Goal: Task Accomplishment & Management: Use online tool/utility

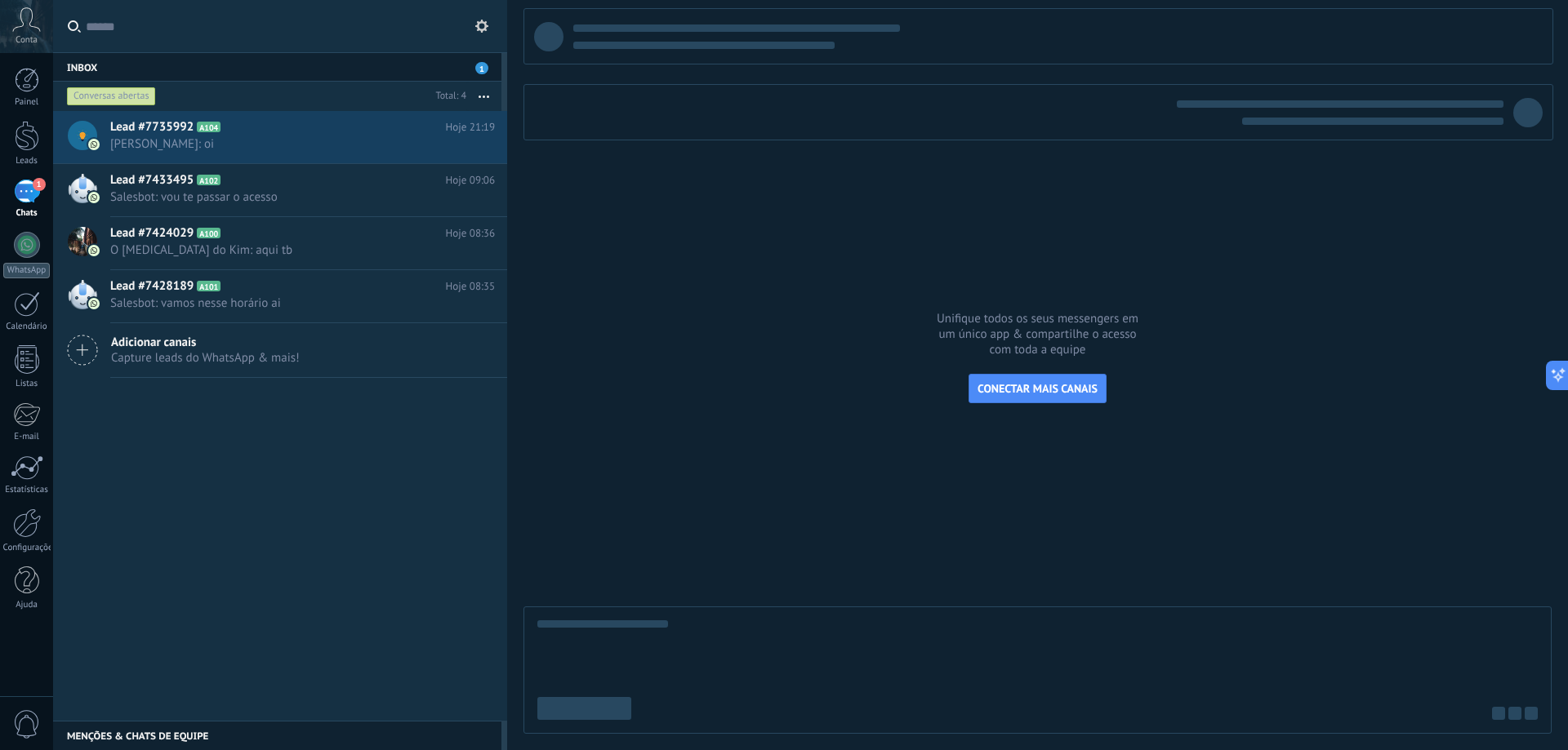
scroll to position [24, 0]
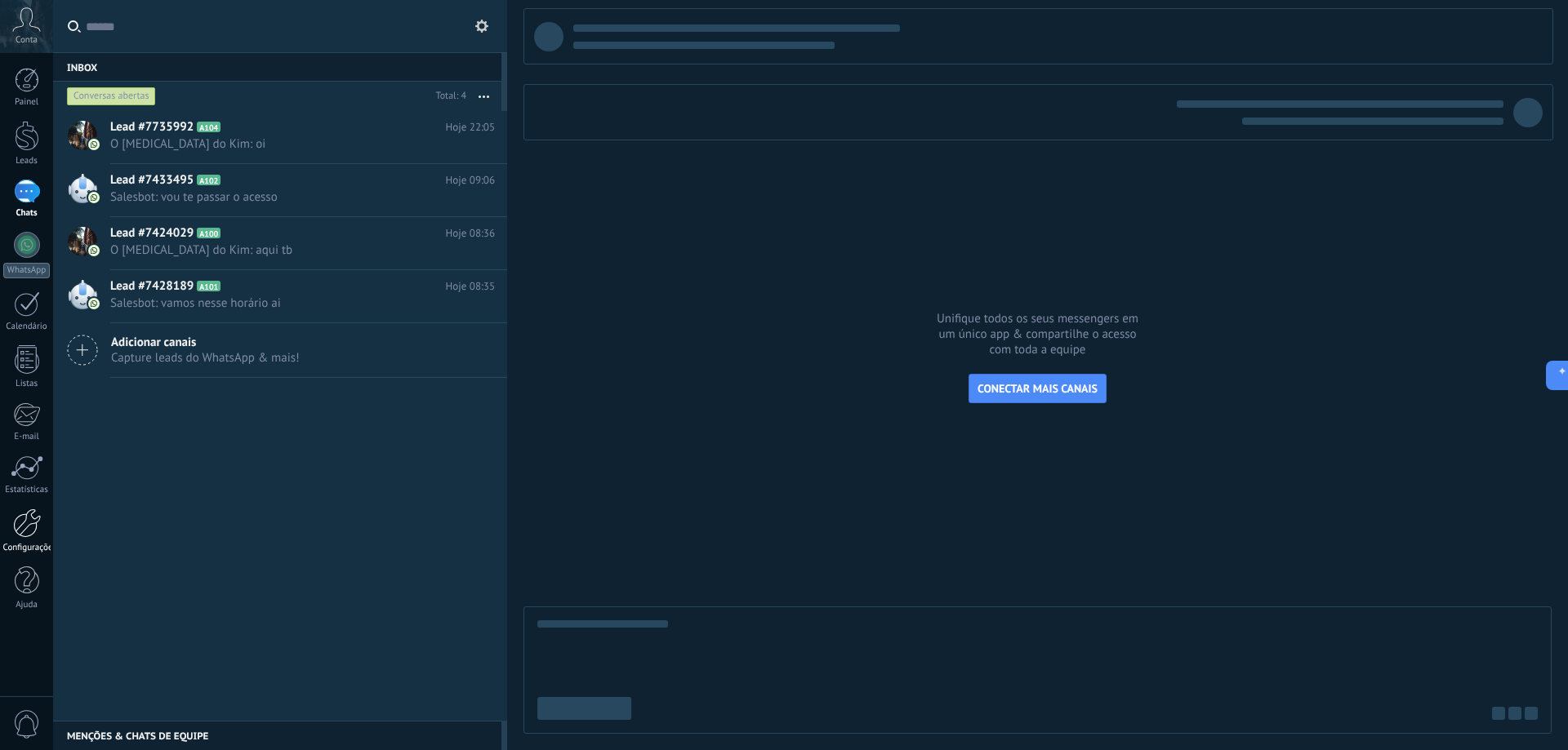
click at [32, 526] on div at bounding box center [27, 523] width 27 height 29
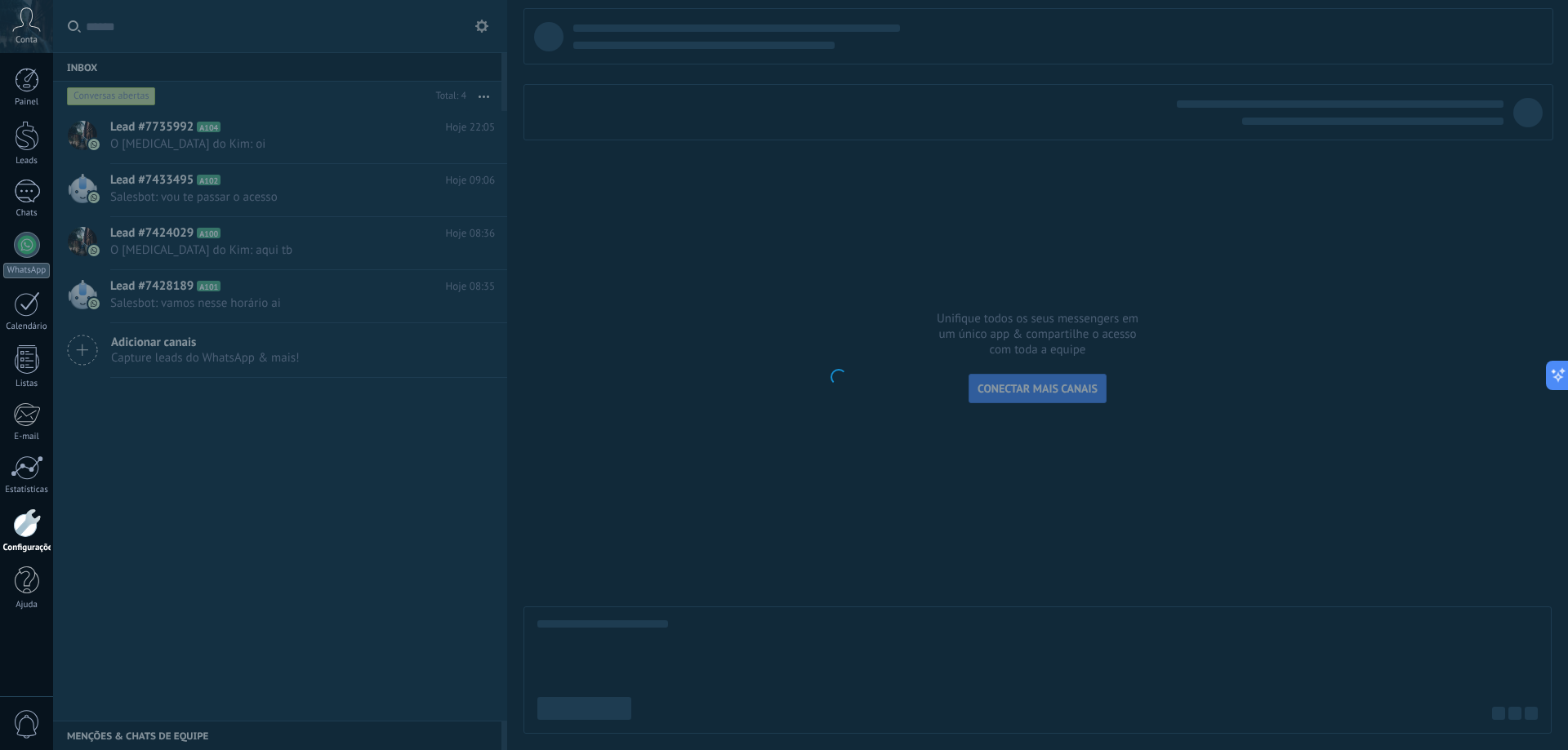
scroll to position [24, 0]
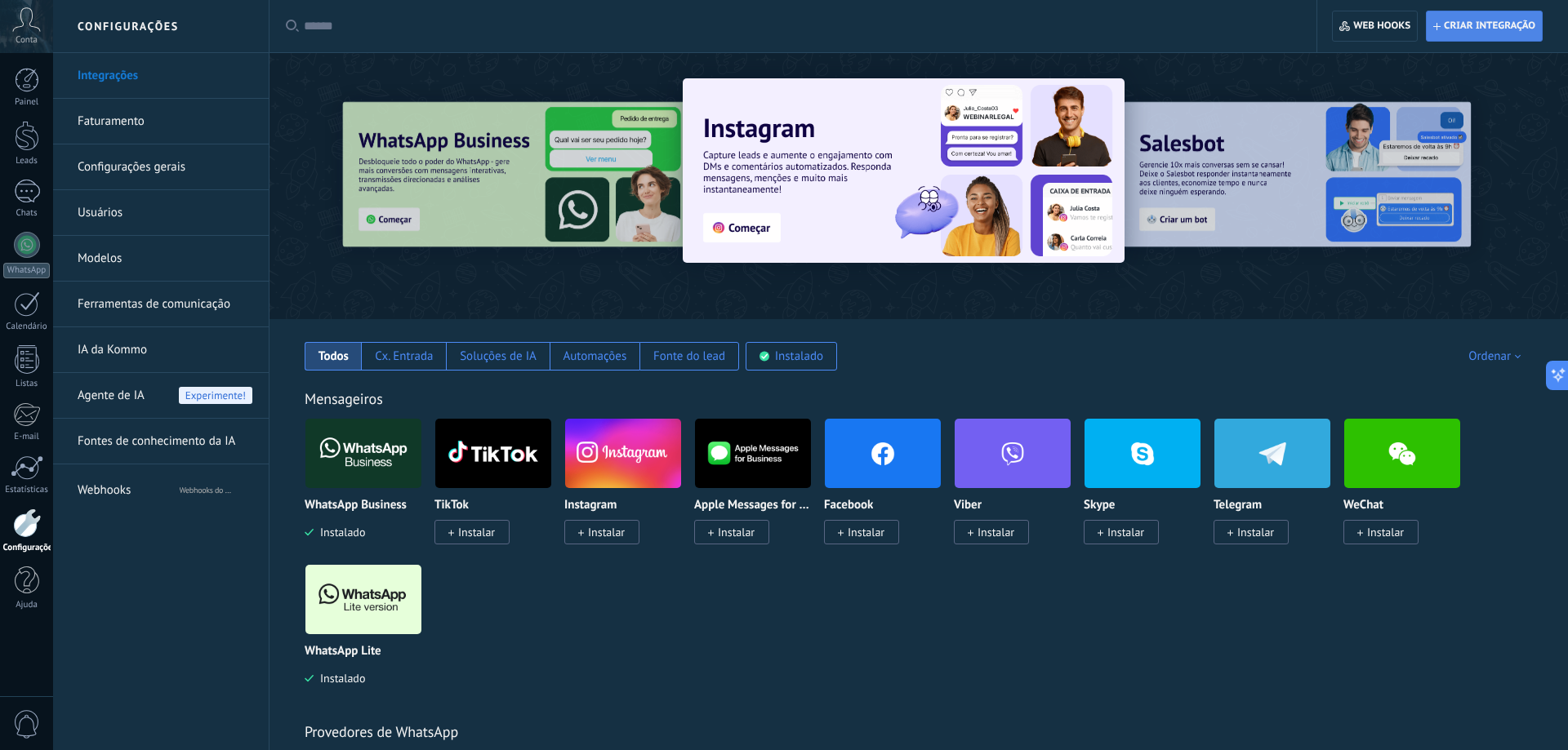
click at [1471, 24] on span "Criar integração" at bounding box center [1489, 27] width 92 height 13
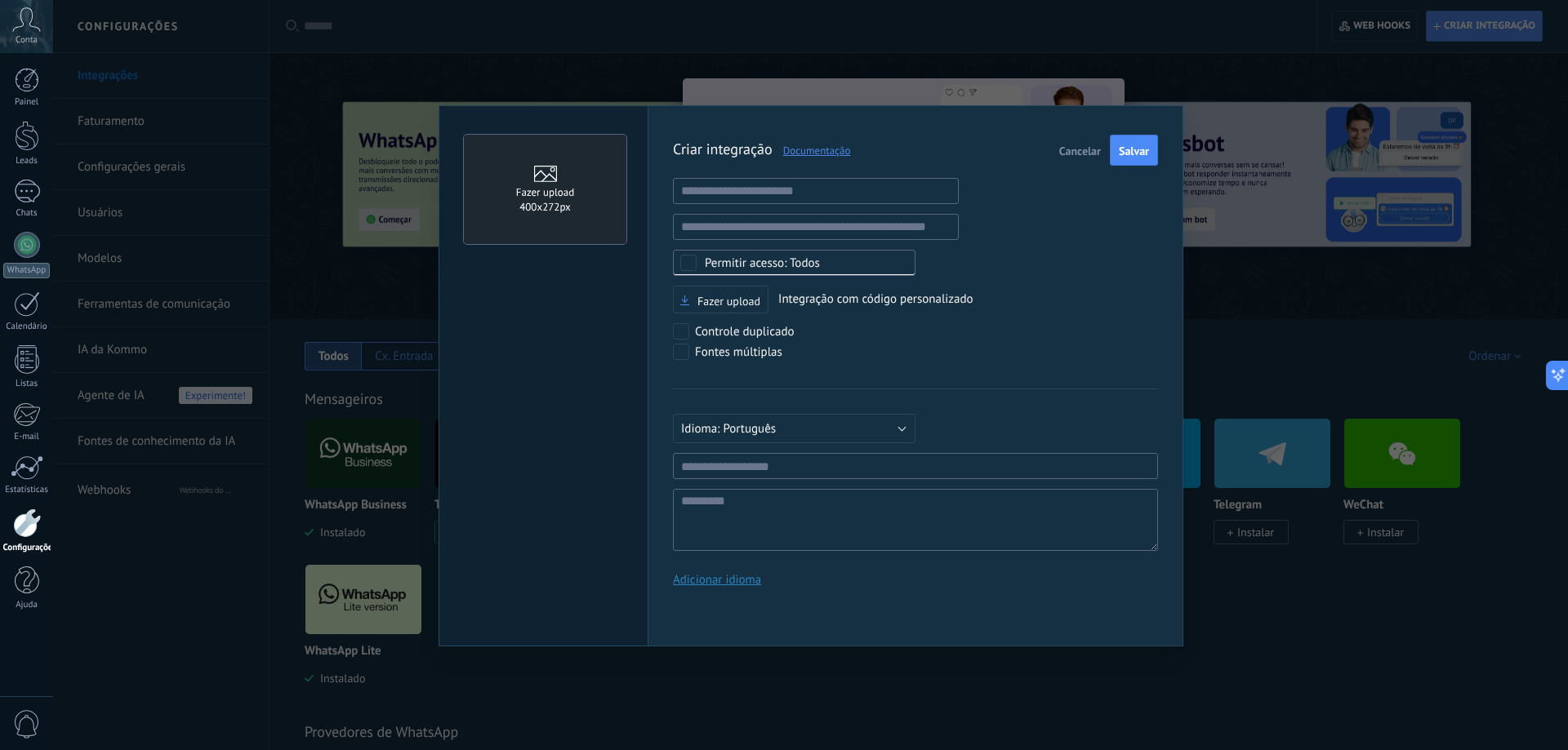
type textarea "*********"
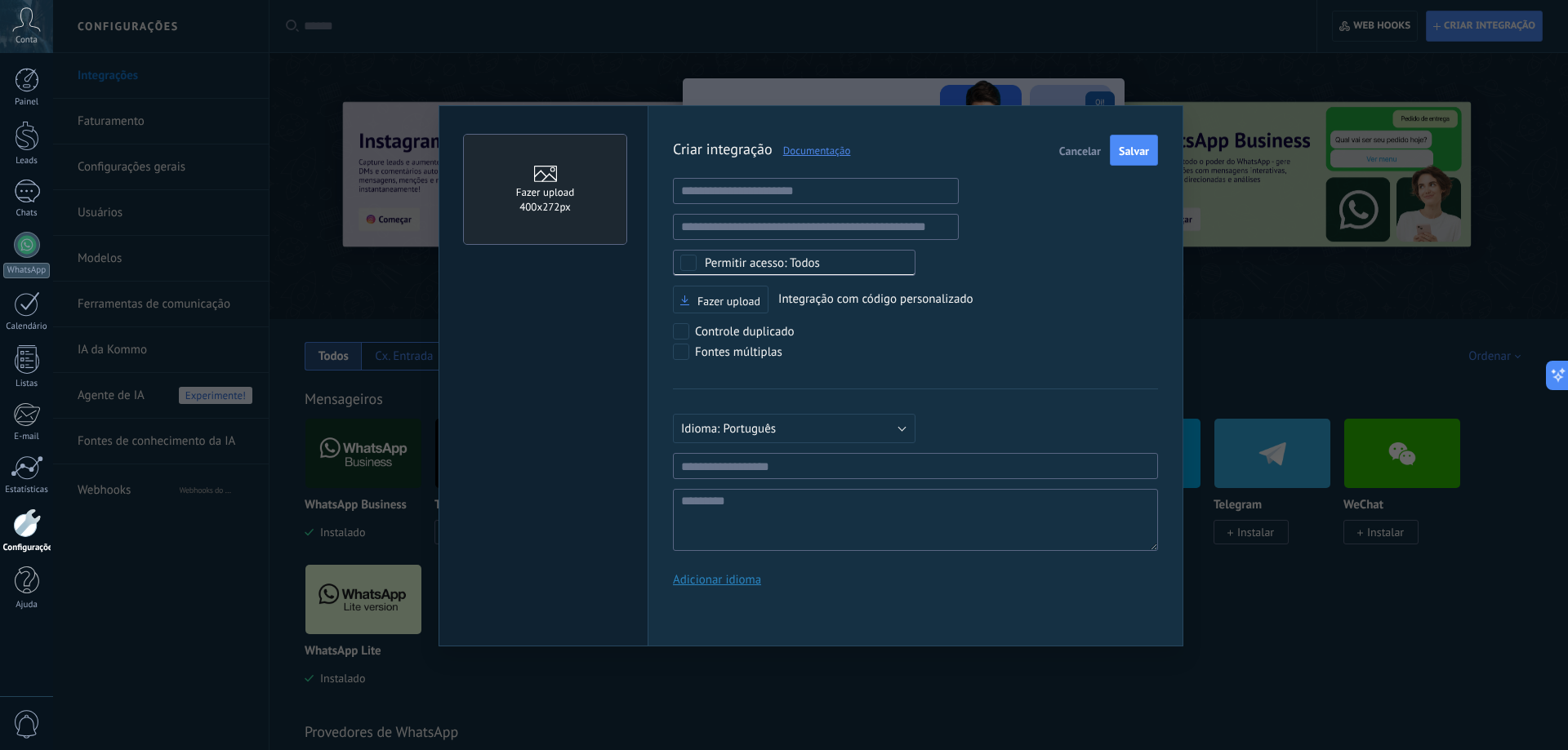
click at [1239, 277] on div "Fazer upload 400х272px Criar integração Documentação Cancelar Salvar URL inváli…" at bounding box center [810, 375] width 1515 height 750
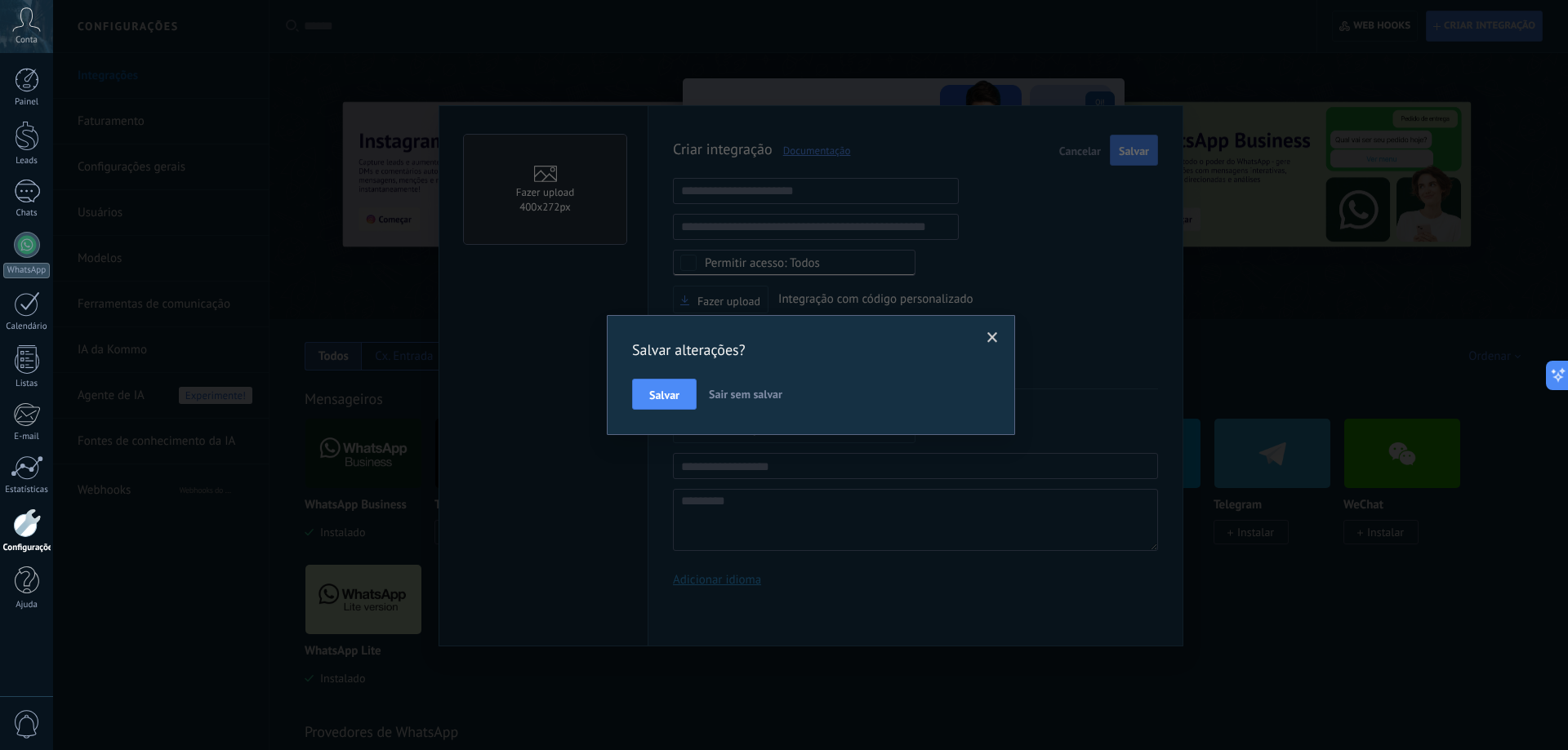
click at [769, 393] on span "Sair sem salvar" at bounding box center [745, 394] width 73 height 15
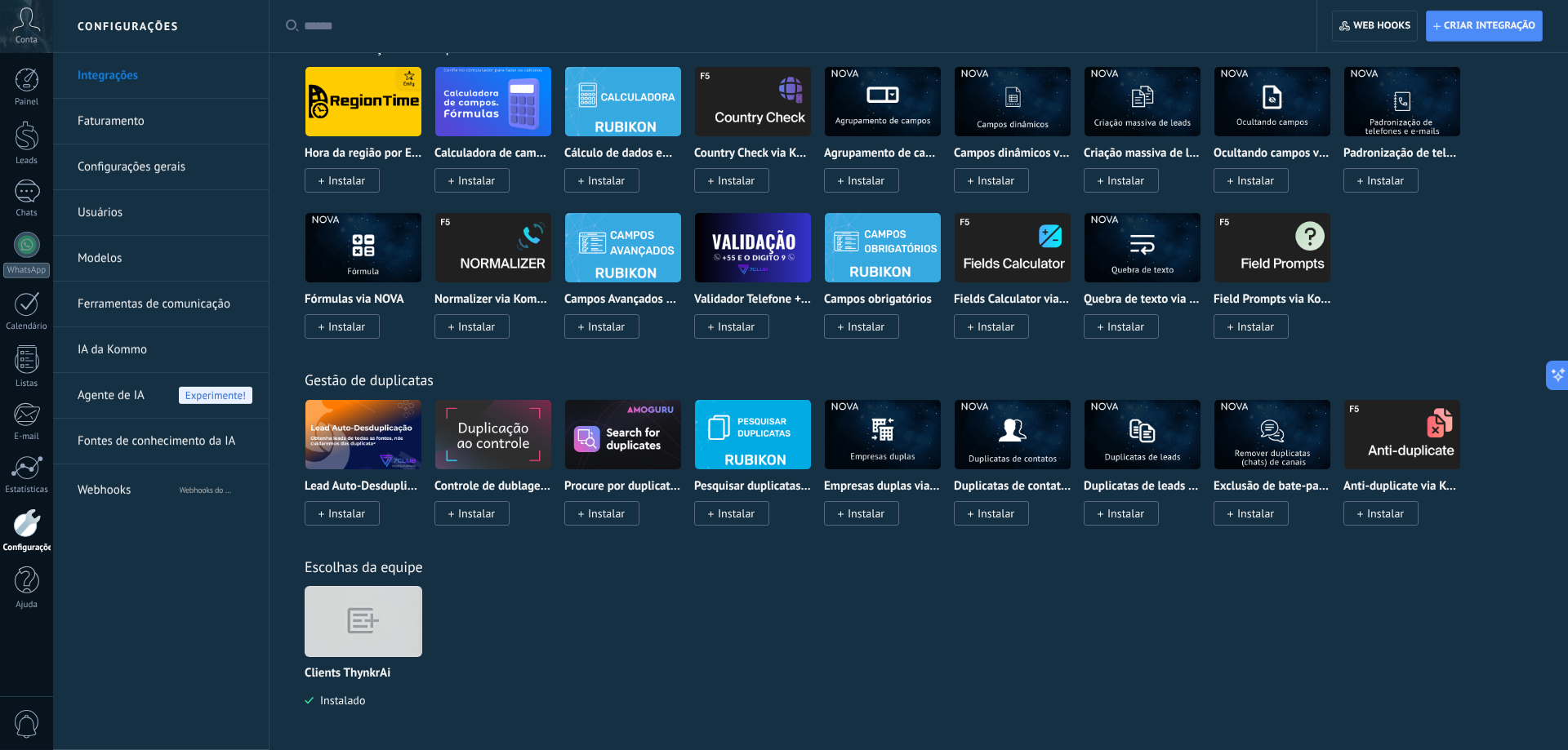
scroll to position [5285, 0]
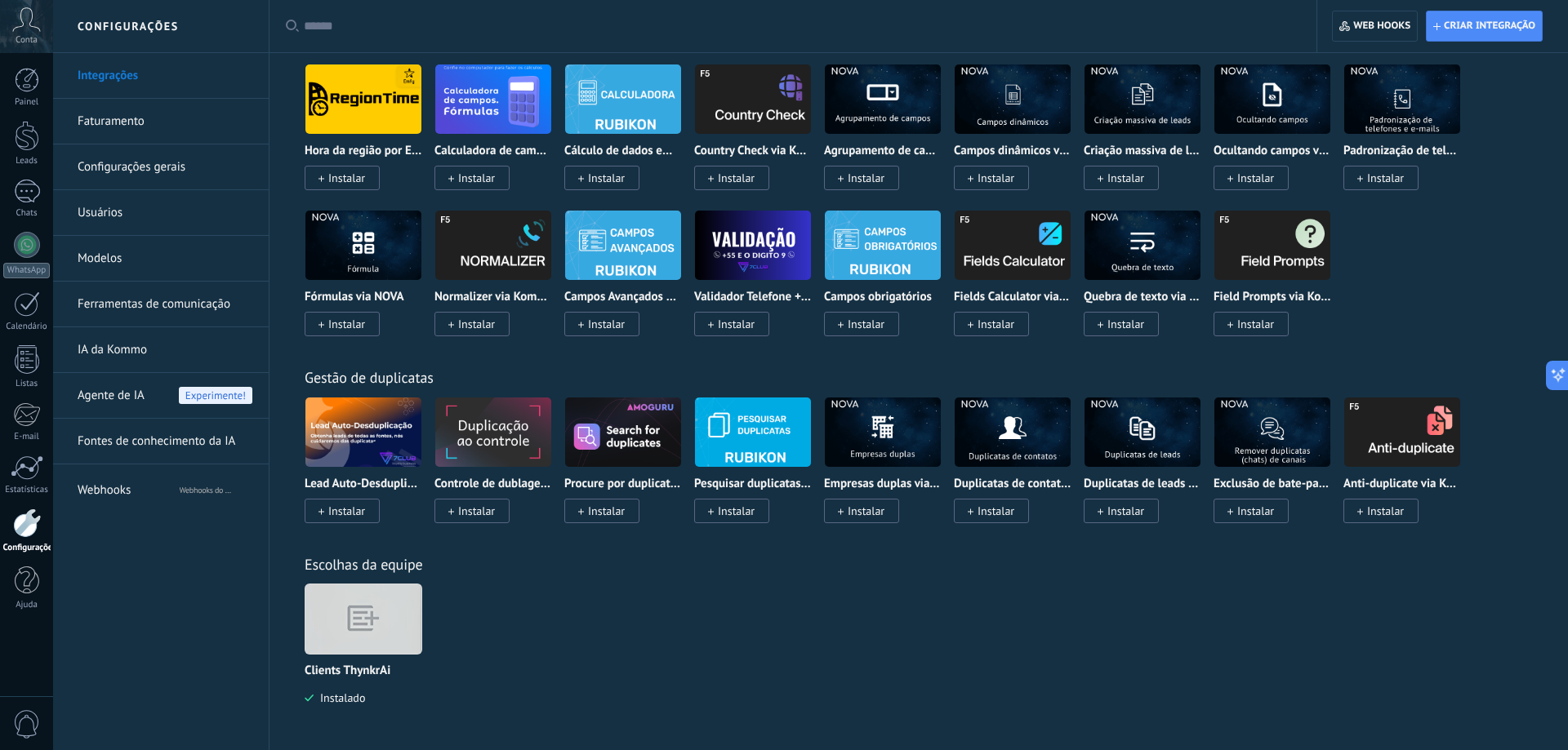
click at [386, 621] on img at bounding box center [363, 619] width 116 height 89
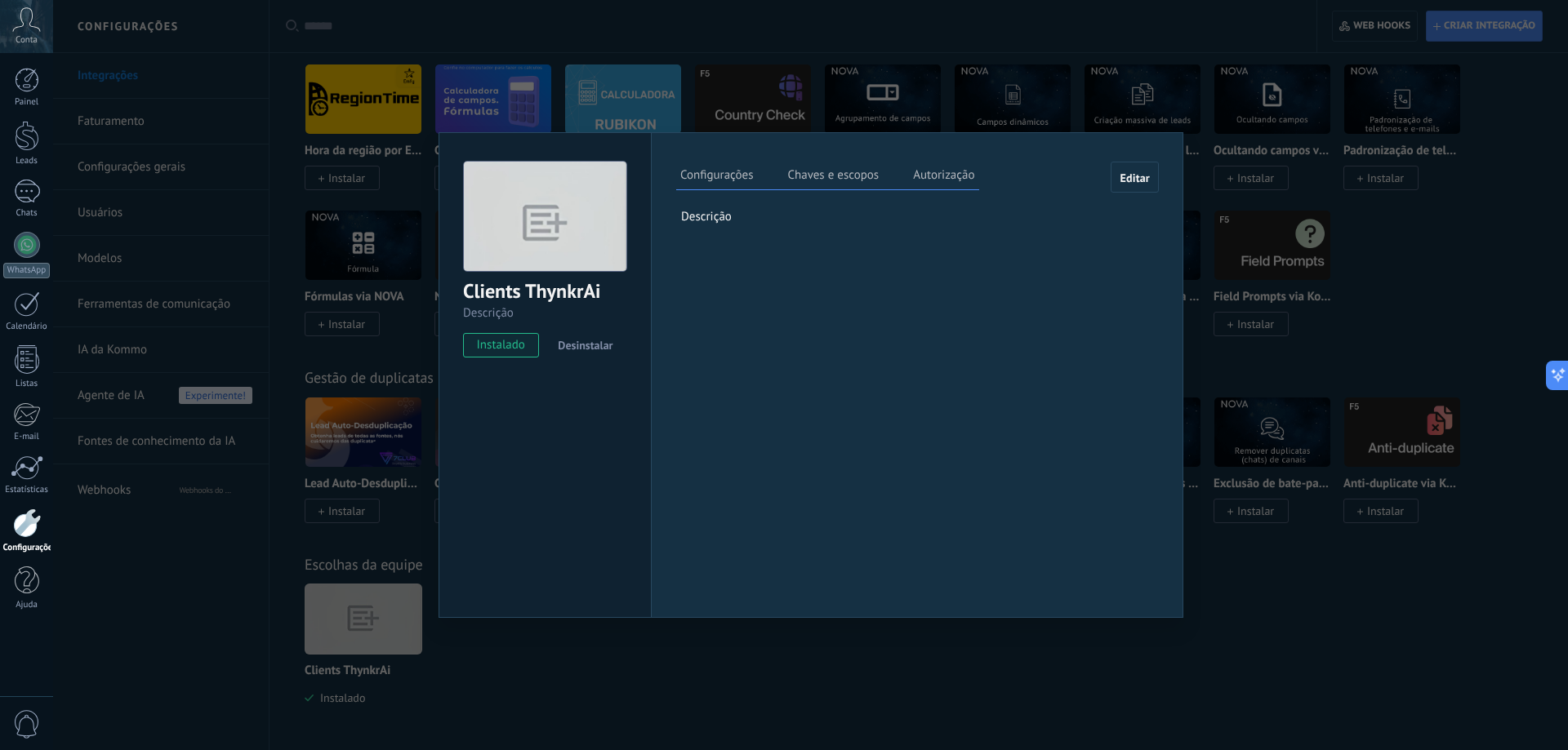
click at [842, 180] on label "Chaves e escopos" at bounding box center [833, 177] width 100 height 23
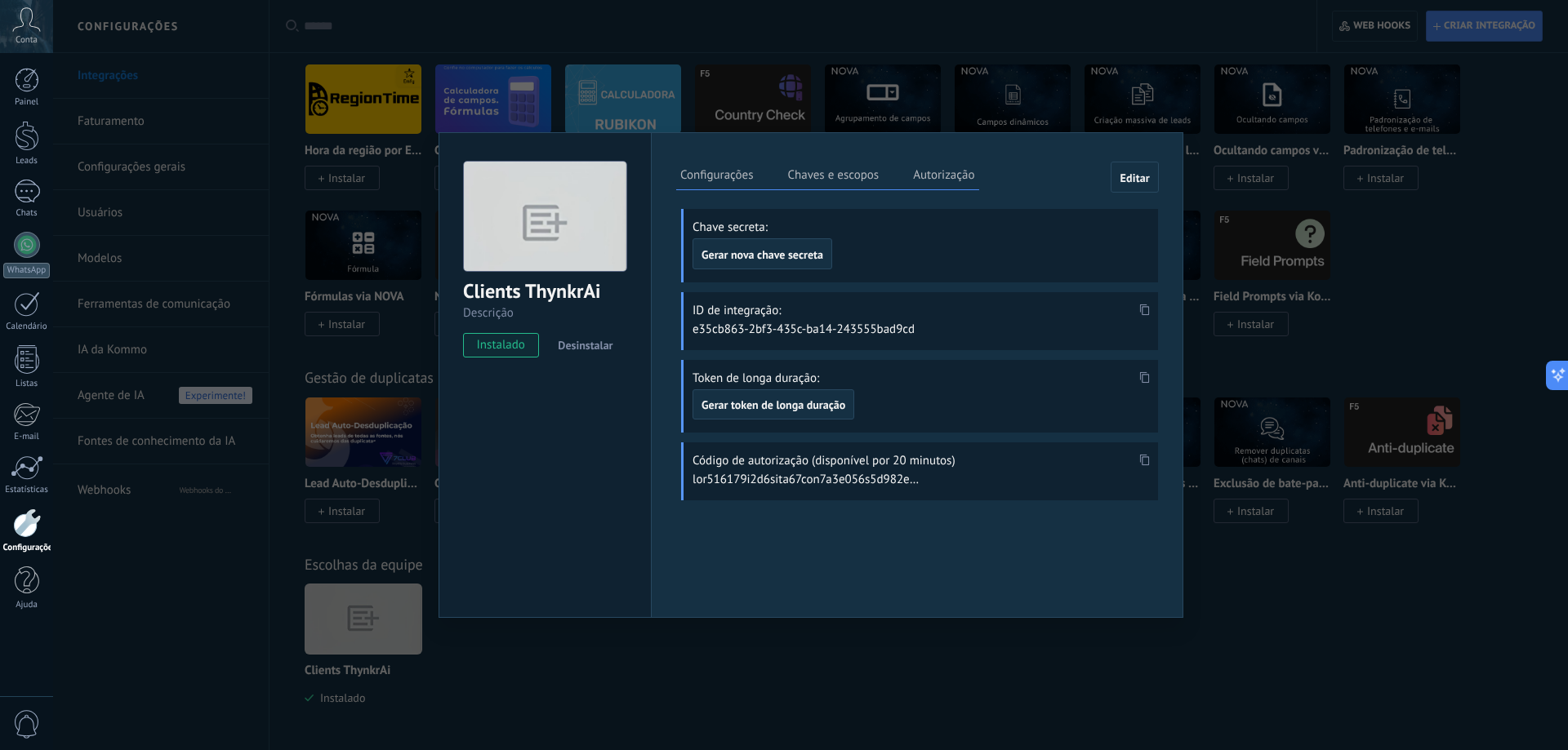
drag, startPoint x: 912, startPoint y: 327, endPoint x: 779, endPoint y: 327, distance: 133.0
click at [779, 327] on div "ID de integração: e35cb863-2bf3-435c-ba14-243555bad9cd" at bounding box center [919, 321] width 477 height 58
click at [1146, 309] on icon at bounding box center [1145, 309] width 10 height 12
click at [824, 414] on button "Gerar token de longa duração" at bounding box center [773, 404] width 161 height 31
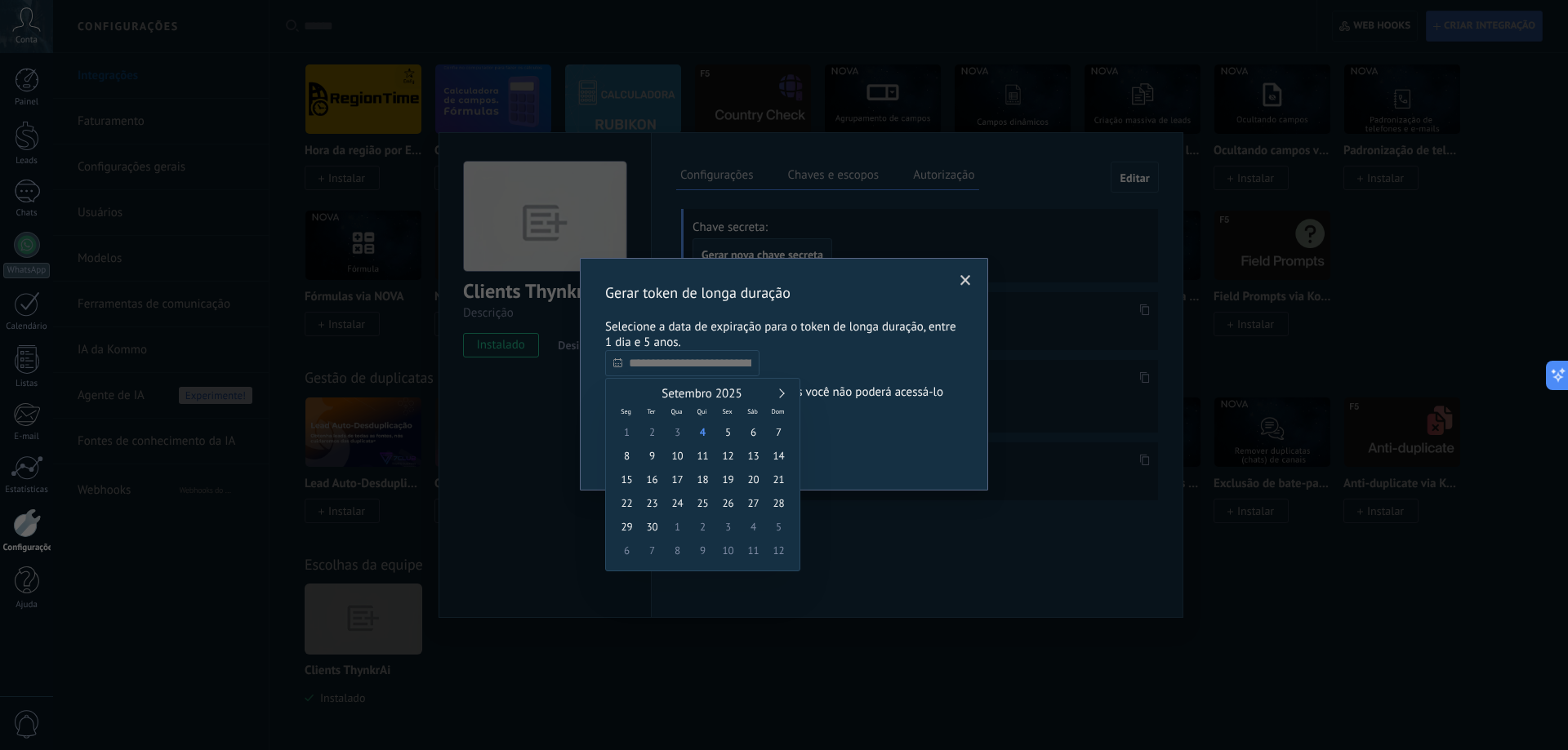
click at [747, 373] on input "text" at bounding box center [682, 363] width 155 height 26
click at [745, 368] on input "text" at bounding box center [682, 363] width 155 height 26
click at [786, 392] on div "Setembro 2025" at bounding box center [702, 394] width 177 height 15
click at [784, 392] on div "Setembro 2025" at bounding box center [702, 394] width 177 height 15
click at [781, 392] on link at bounding box center [779, 392] width 9 height 9
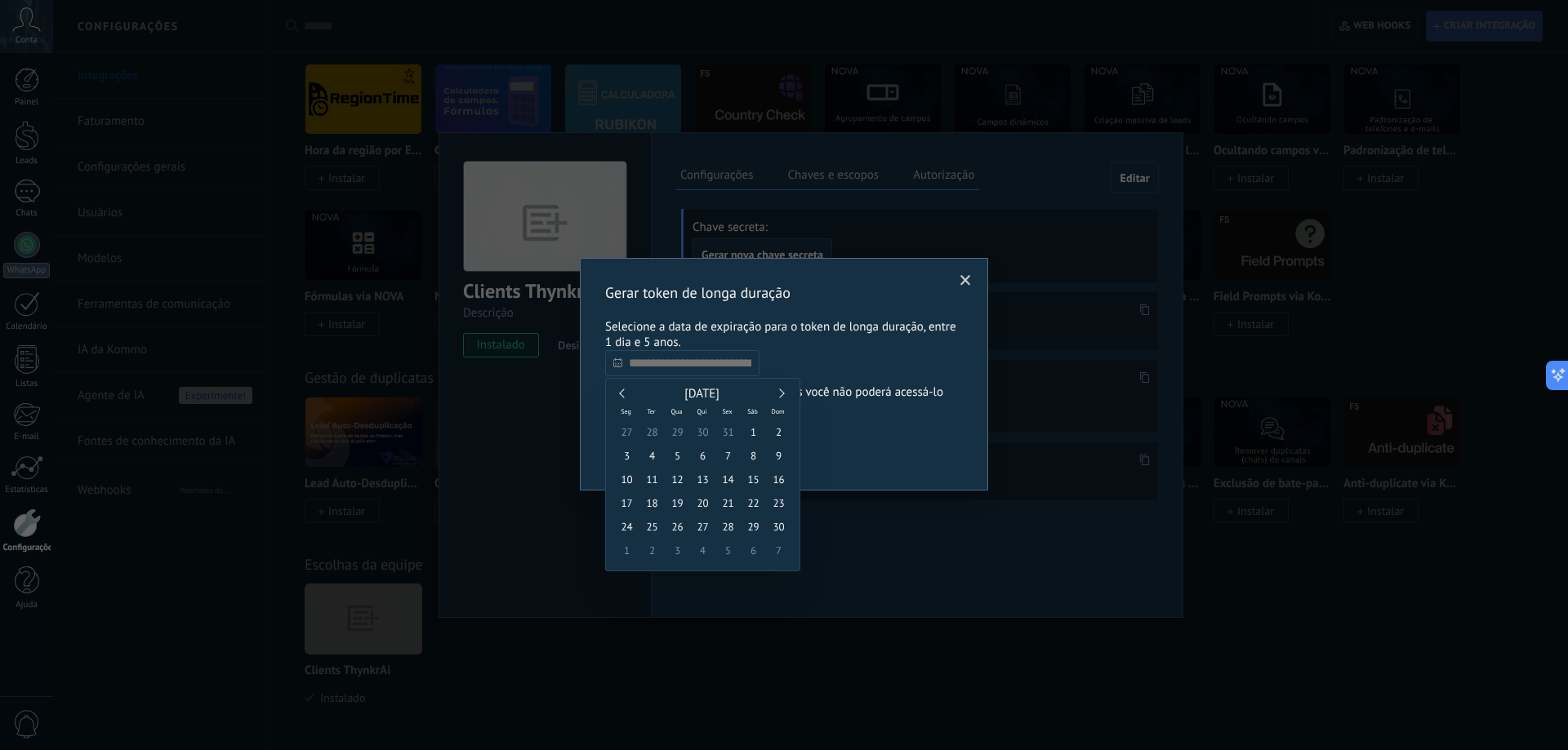
click at [781, 392] on link at bounding box center [779, 392] width 9 height 9
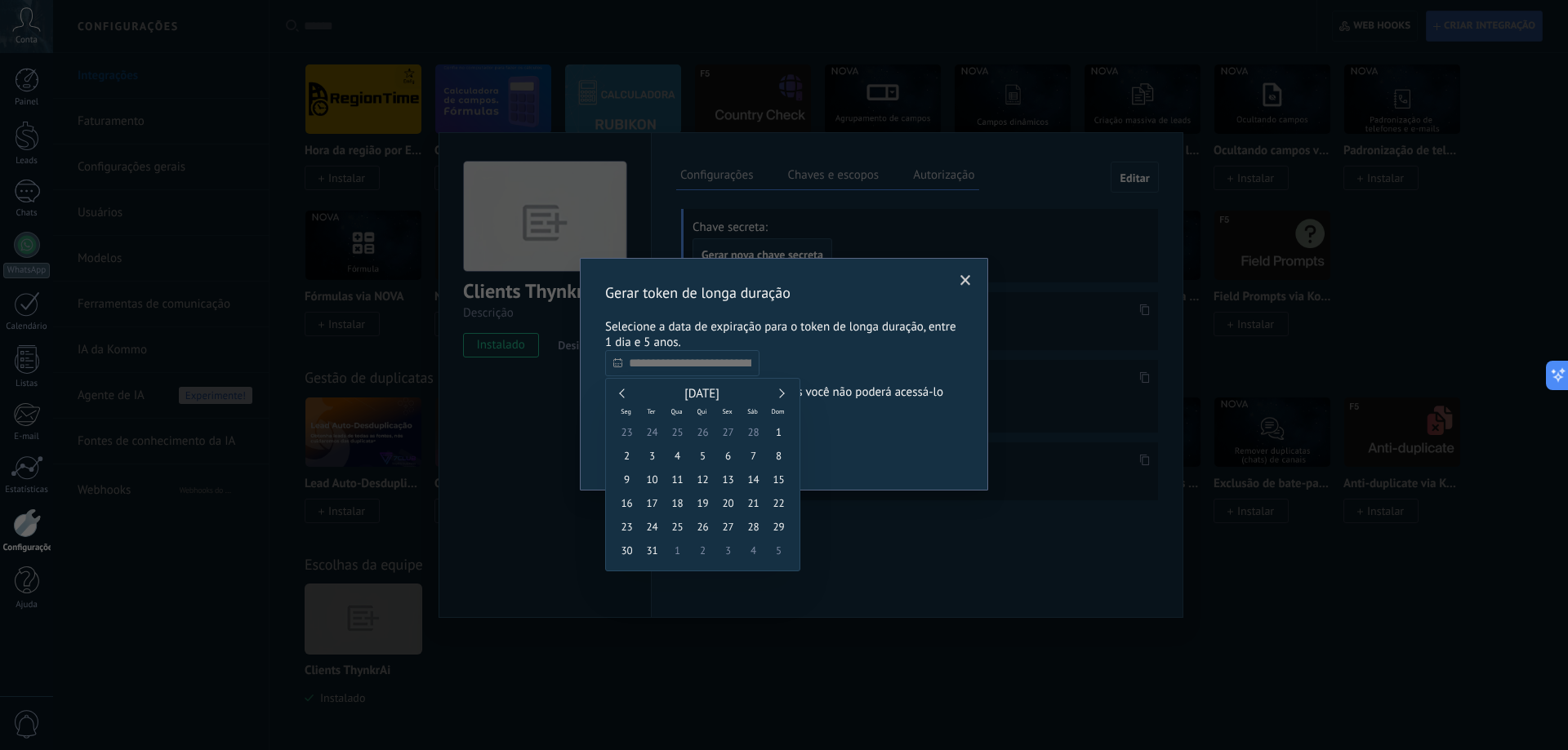
click at [781, 392] on link at bounding box center [779, 392] width 9 height 9
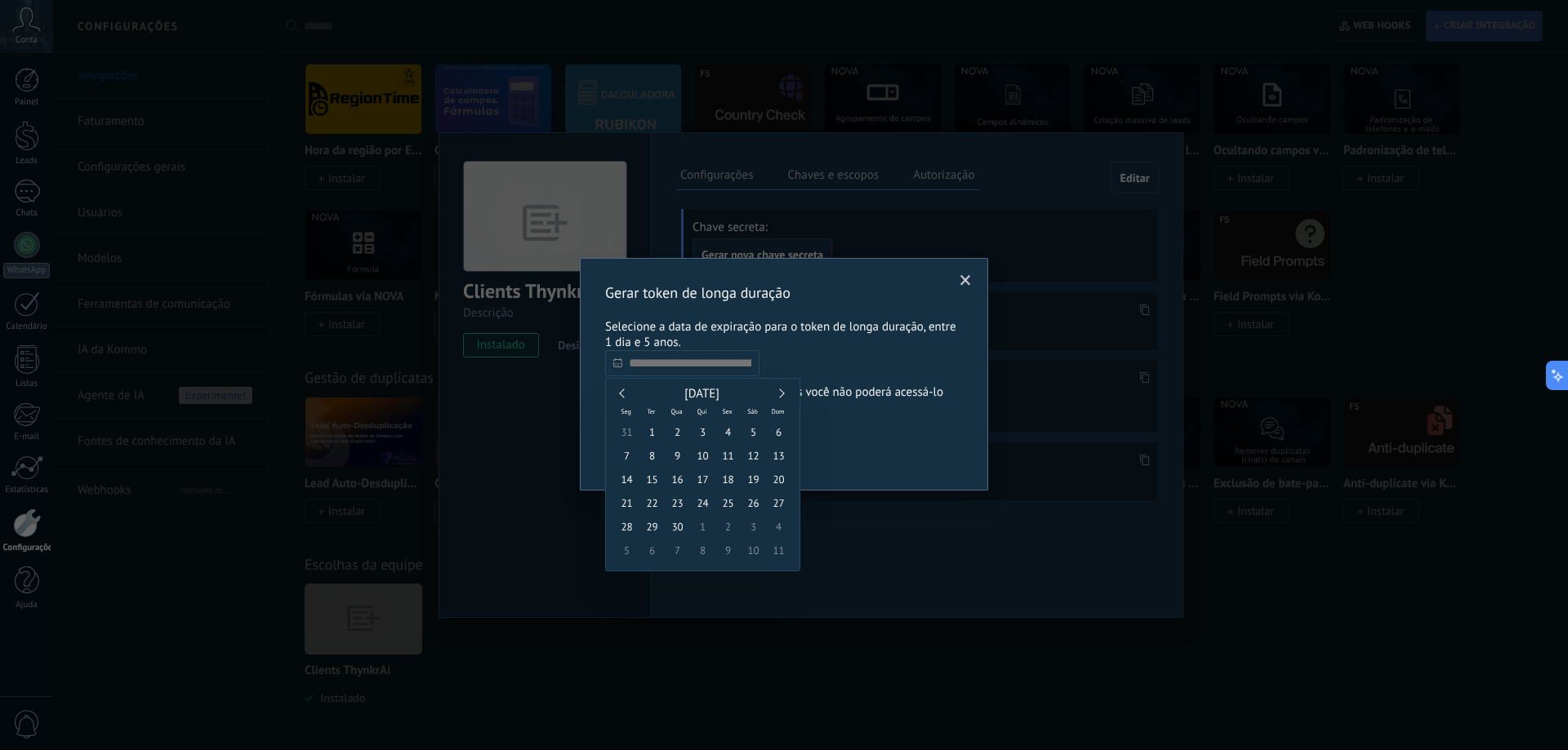
click at [781, 392] on link at bounding box center [779, 392] width 9 height 9
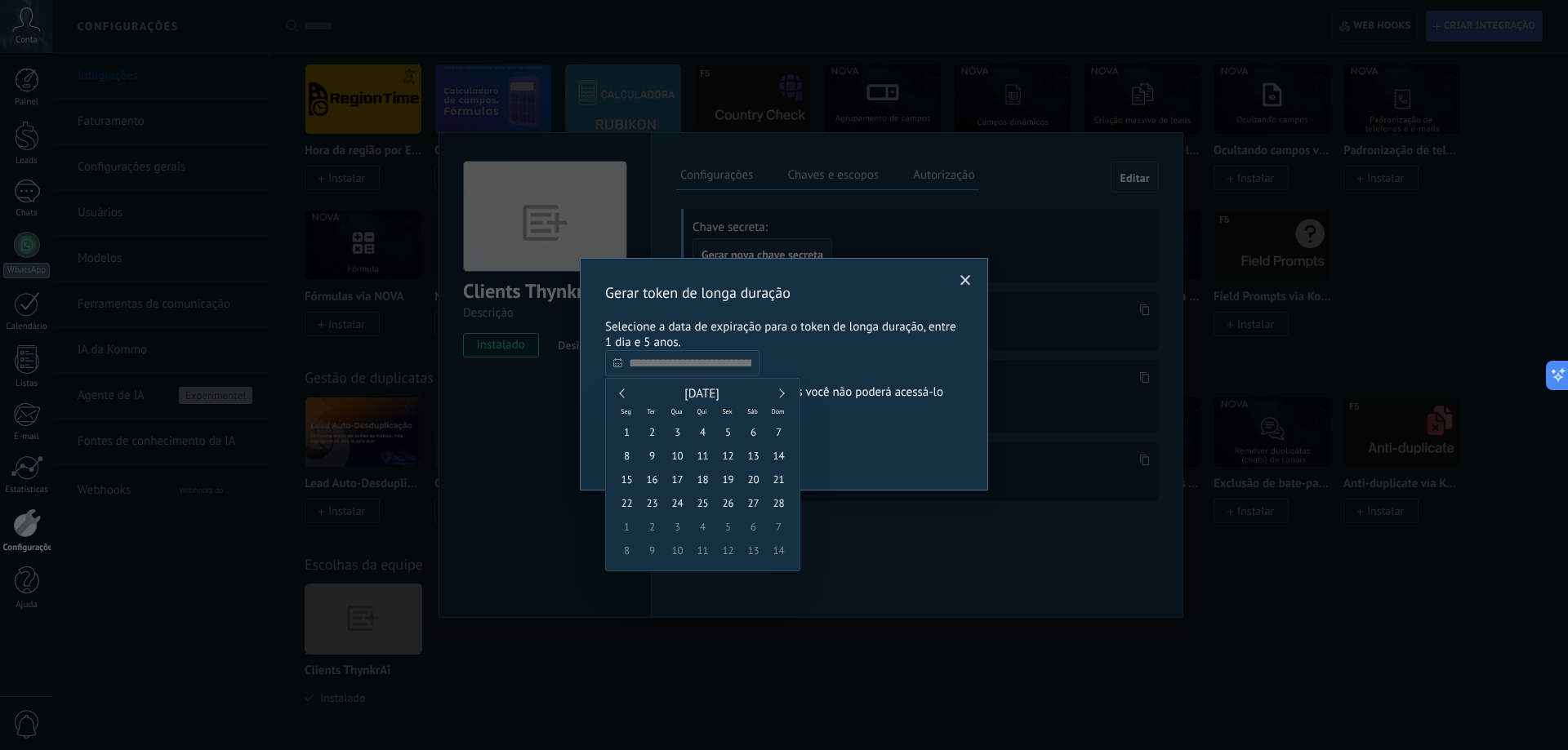
click at [781, 392] on link at bounding box center [779, 392] width 9 height 9
type input "**********"
drag, startPoint x: 781, startPoint y: 462, endPoint x: 790, endPoint y: 451, distance: 14.2
click at [782, 461] on span "14" at bounding box center [779, 456] width 25 height 23
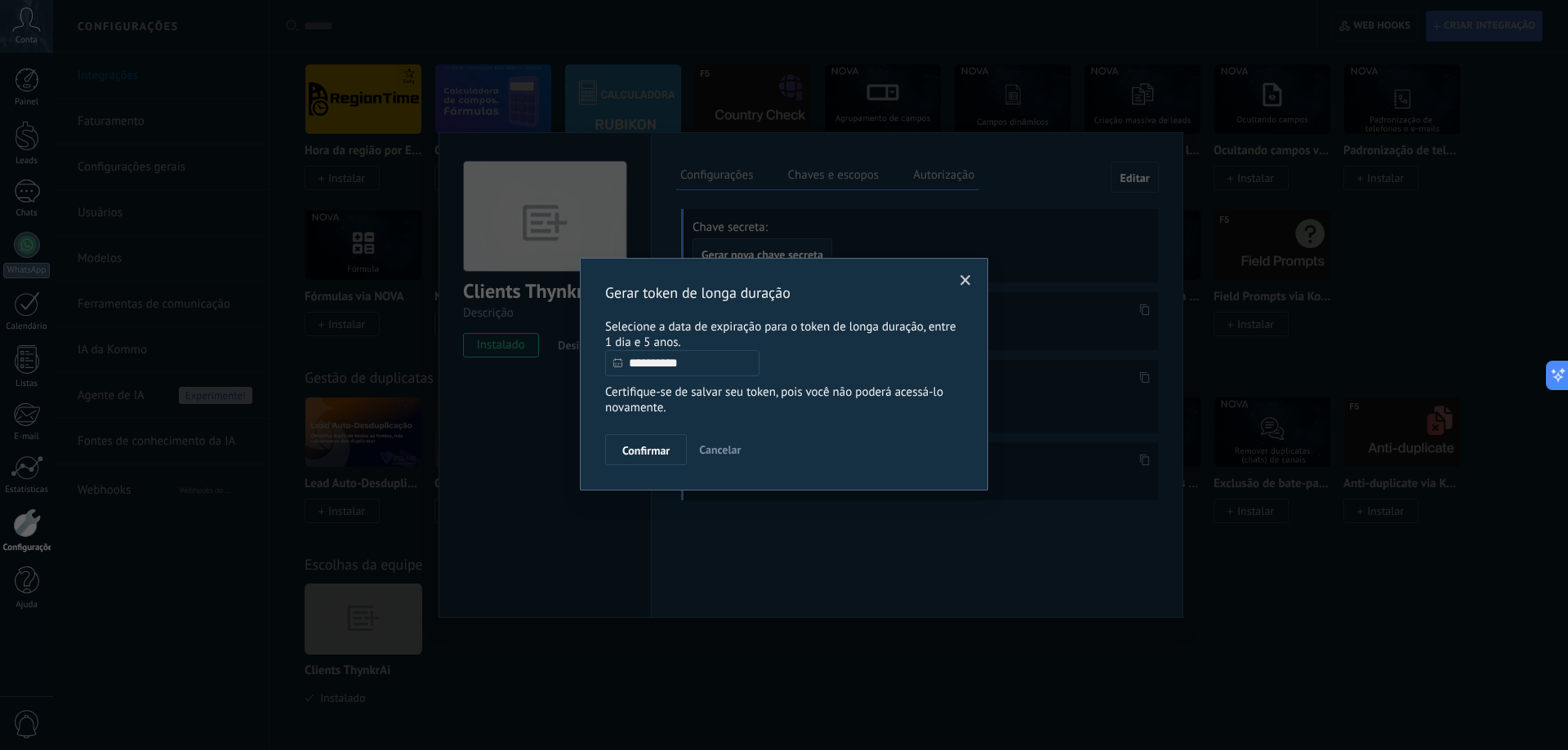
click at [862, 447] on div "Confirmar Cancelar" at bounding box center [784, 449] width 358 height 31
click at [647, 444] on button "Confirmar" at bounding box center [646, 449] width 82 height 31
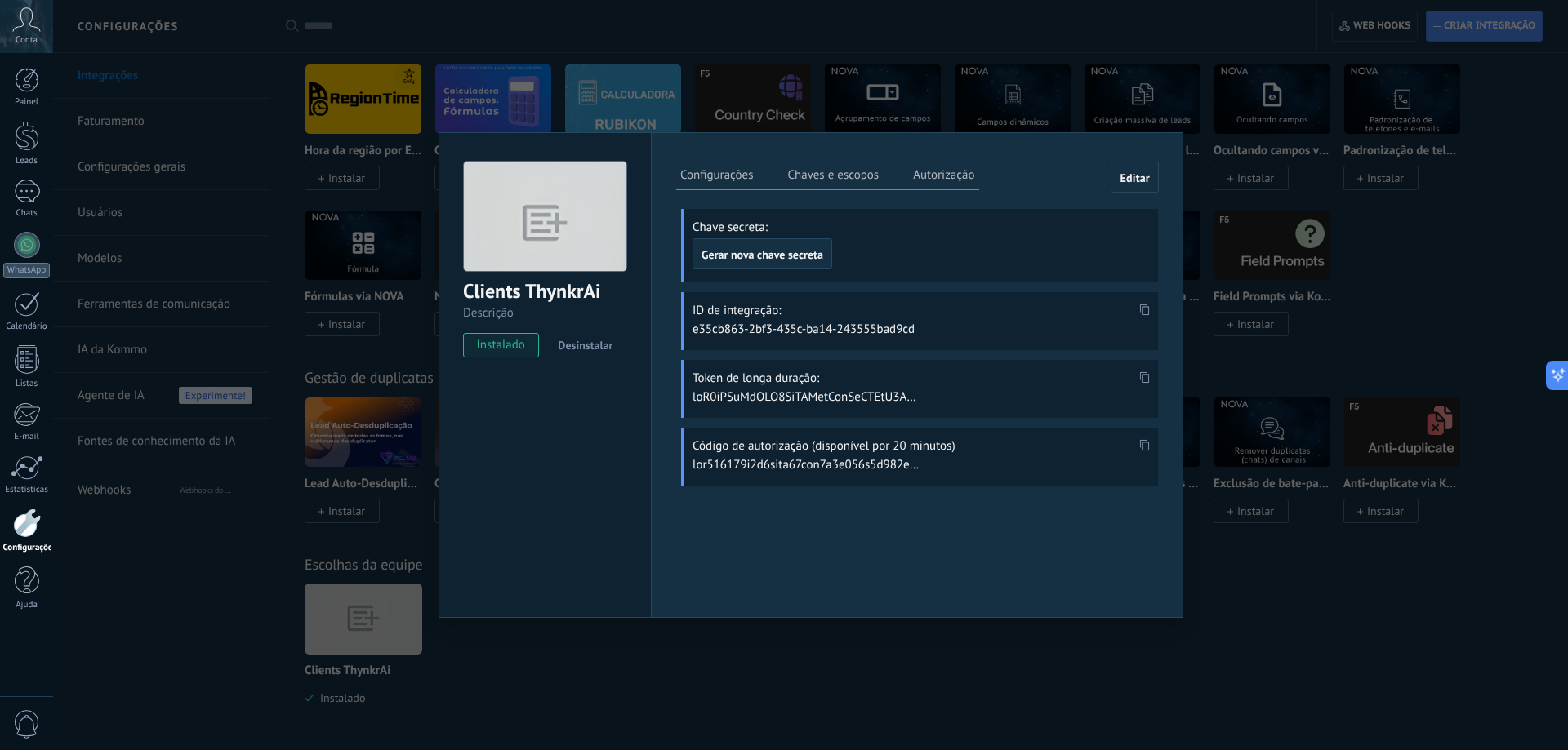
click at [1148, 374] on icon at bounding box center [1145, 377] width 10 height 12
click at [1140, 308] on use at bounding box center [1145, 309] width 10 height 12
click at [1145, 305] on icon at bounding box center [1145, 309] width 10 height 12
click at [1140, 444] on use at bounding box center [1145, 445] width 10 height 12
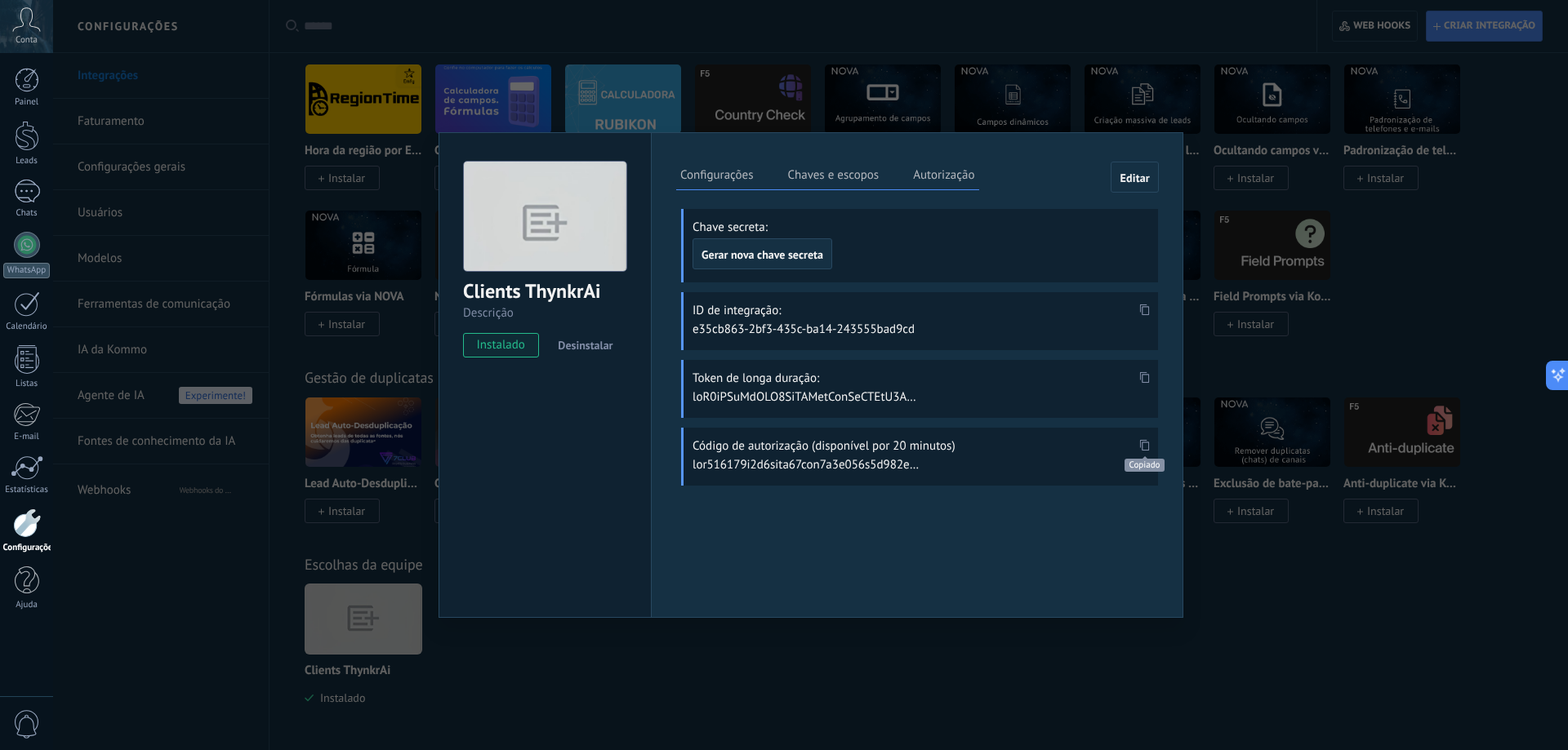
scroll to position [767, 0]
click at [1145, 377] on icon at bounding box center [1145, 377] width 10 height 12
click at [1152, 443] on span at bounding box center [1144, 450] width 19 height 14
